Goal: Answer question/provide support: Share knowledge or assist other users

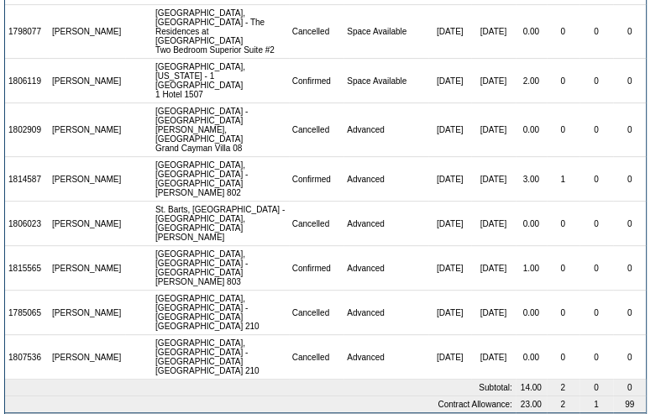
scroll to position [360, 0]
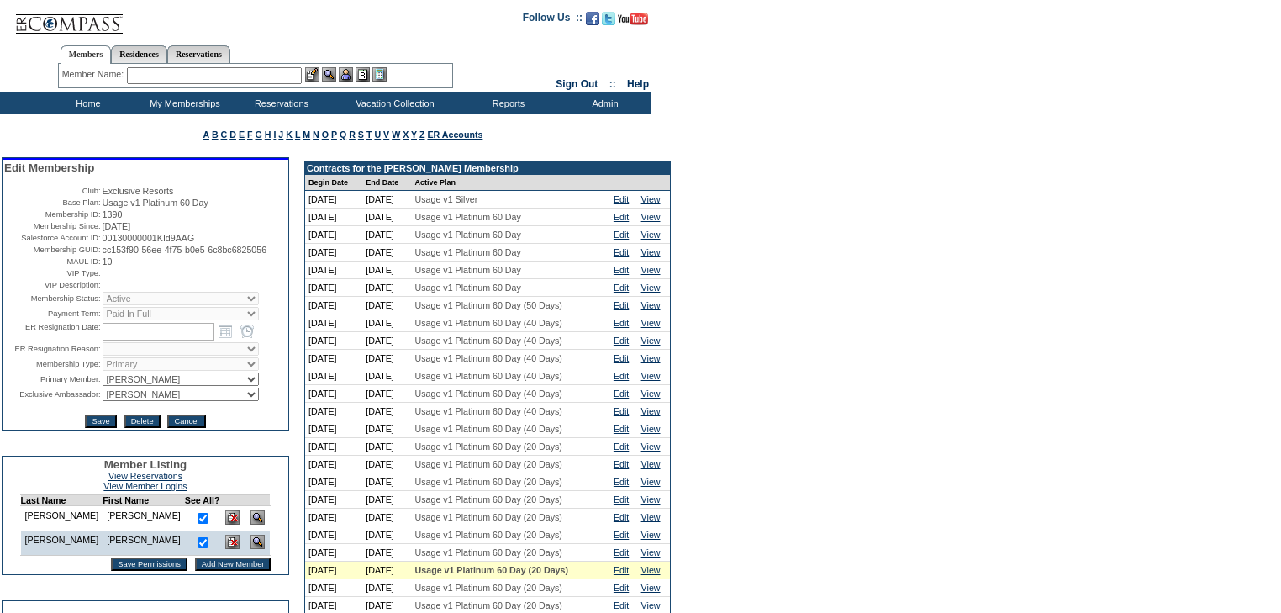
click at [219, 74] on input "text" at bounding box center [214, 75] width 175 height 17
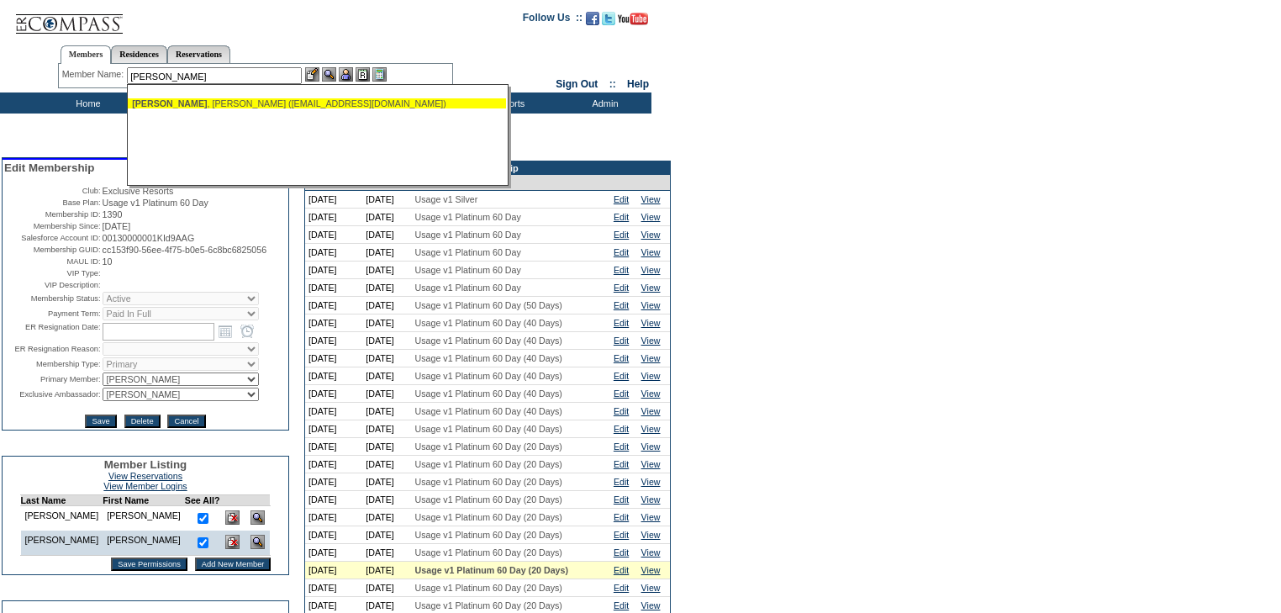
click at [208, 101] on div "Landow , Michael (mlandow@landowco.com)" at bounding box center [317, 103] width 370 height 10
type input "Landow, Michael (mlandow@landowco.com)"
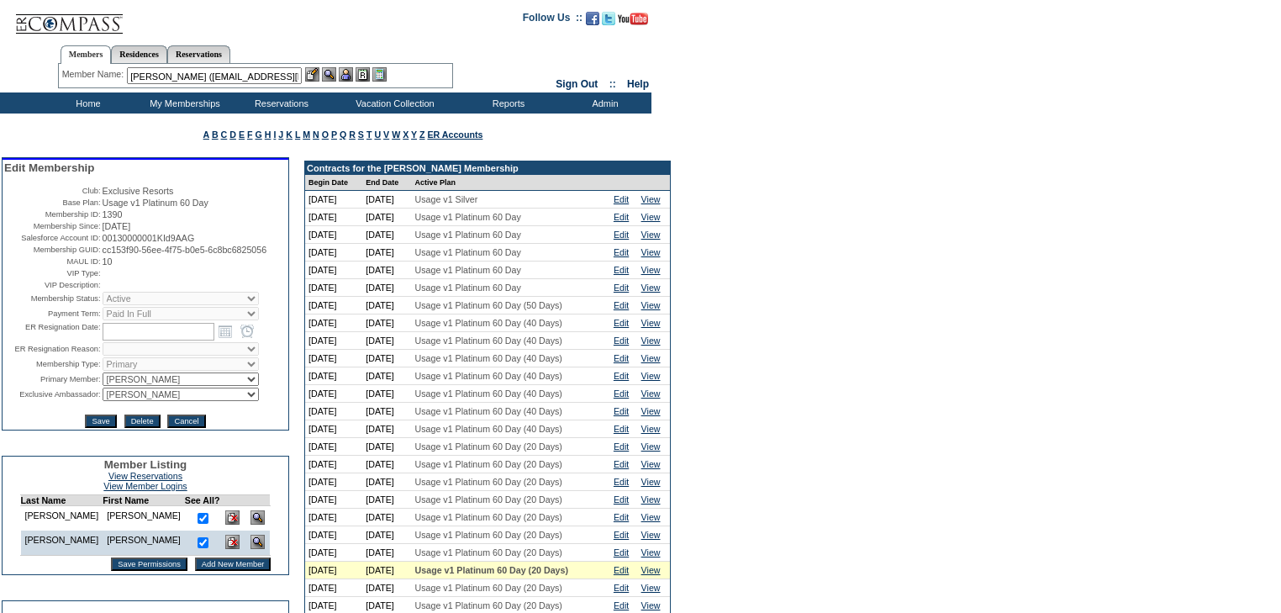
click at [353, 75] on img at bounding box center [346, 74] width 14 height 14
click at [333, 75] on img at bounding box center [329, 74] width 14 height 14
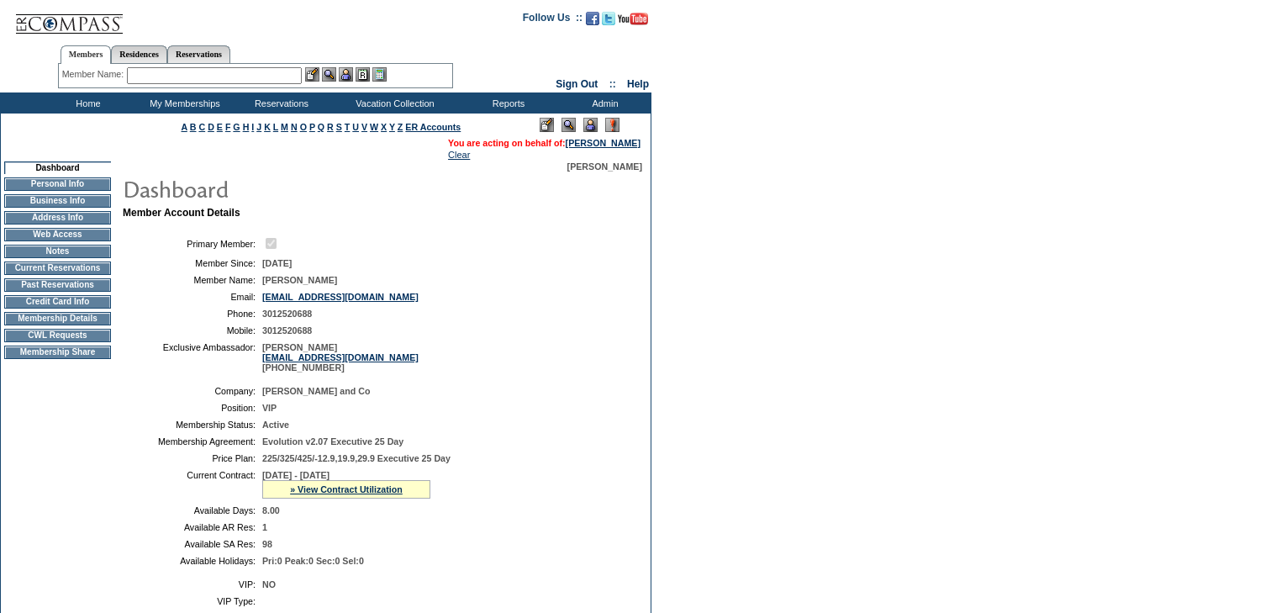
click at [202, 74] on input "text" at bounding box center [214, 75] width 175 height 17
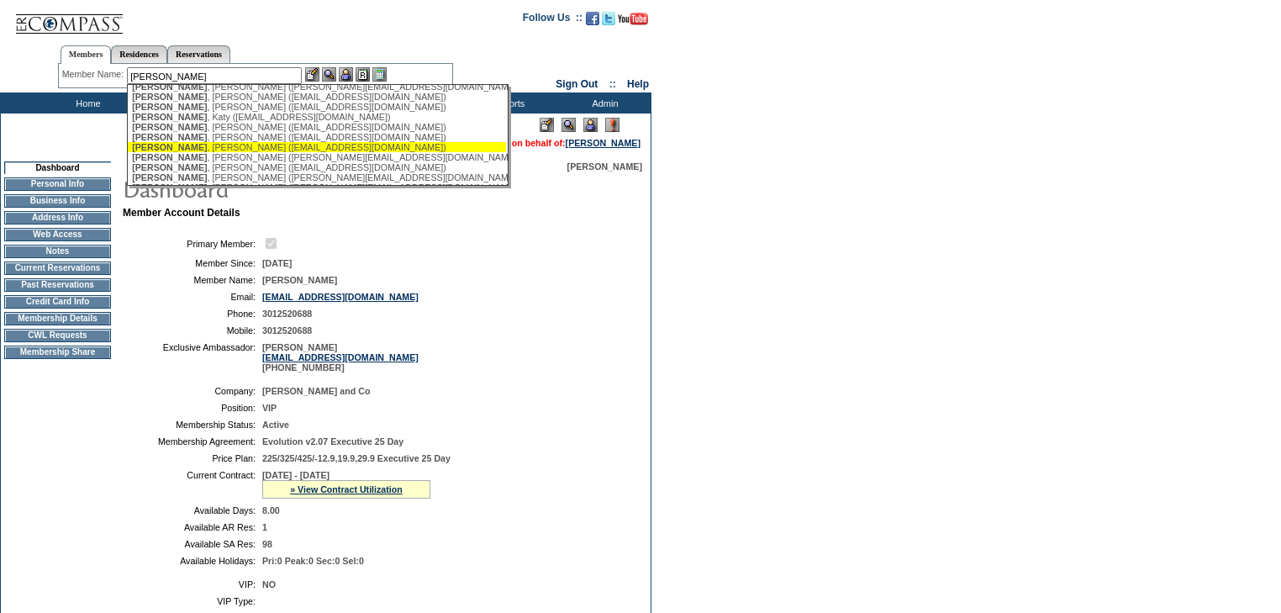
scroll to position [202, 0]
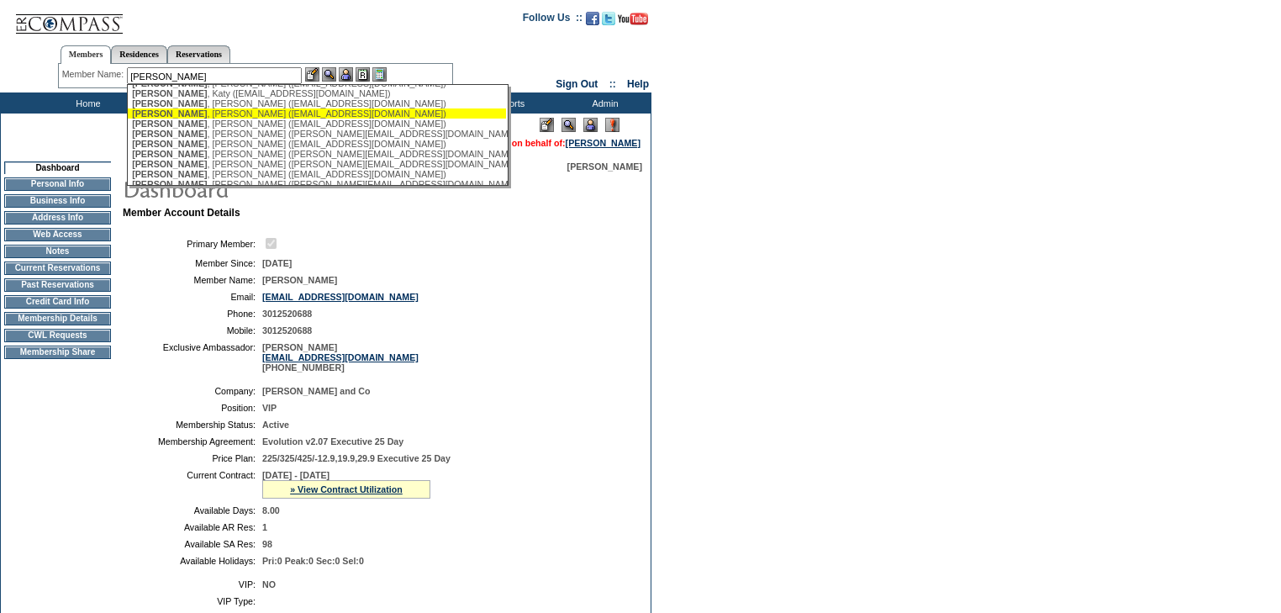
click at [237, 119] on div "[PERSON_NAME] ([EMAIL_ADDRESS][DOMAIN_NAME])" at bounding box center [317, 113] width 370 height 10
type input "[PERSON_NAME] ([EMAIL_ADDRESS][DOMAIN_NAME])"
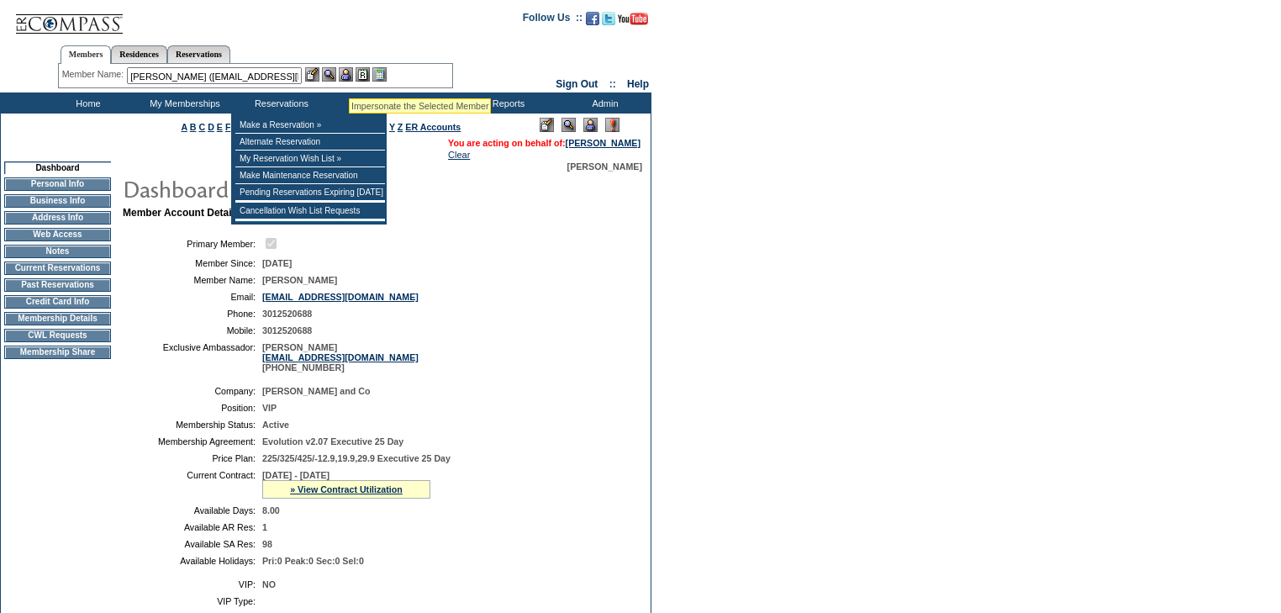
click at [349, 76] on img at bounding box center [346, 74] width 14 height 14
click at [333, 76] on img at bounding box center [329, 74] width 14 height 14
